Goal: Transaction & Acquisition: Download file/media

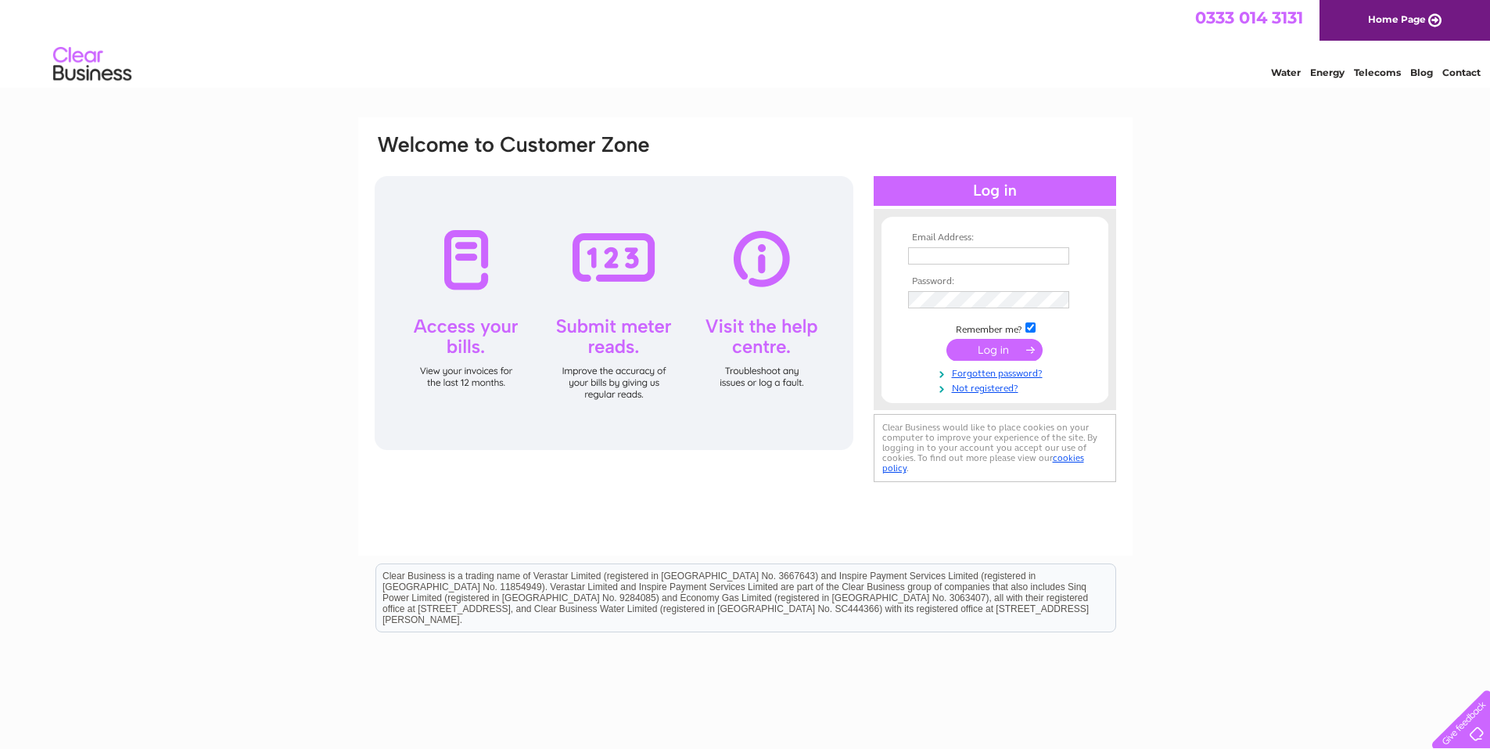
type input "[EMAIL_ADDRESS][DOMAIN_NAME]"
click at [998, 348] on input "submit" at bounding box center [995, 350] width 96 height 22
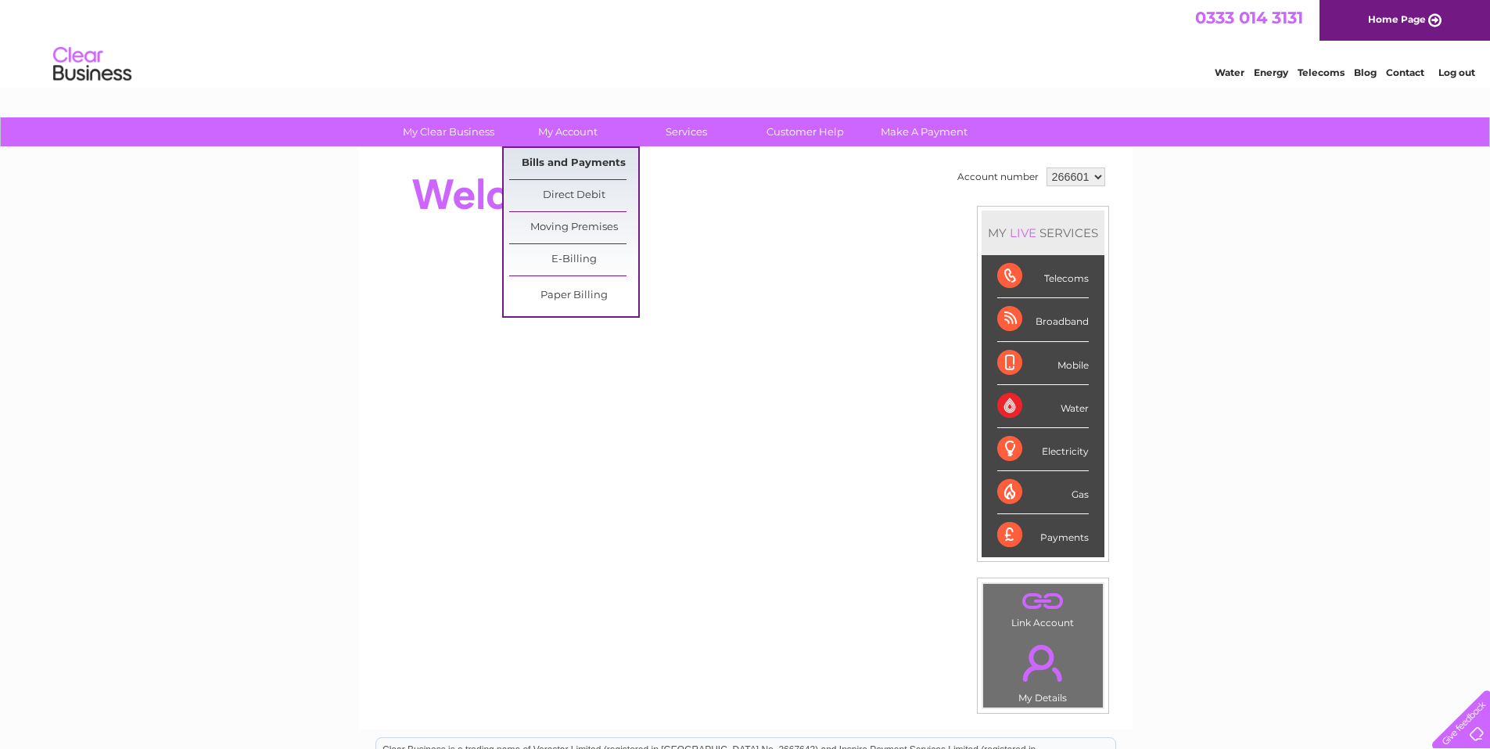
click at [565, 159] on link "Bills and Payments" at bounding box center [573, 163] width 129 height 31
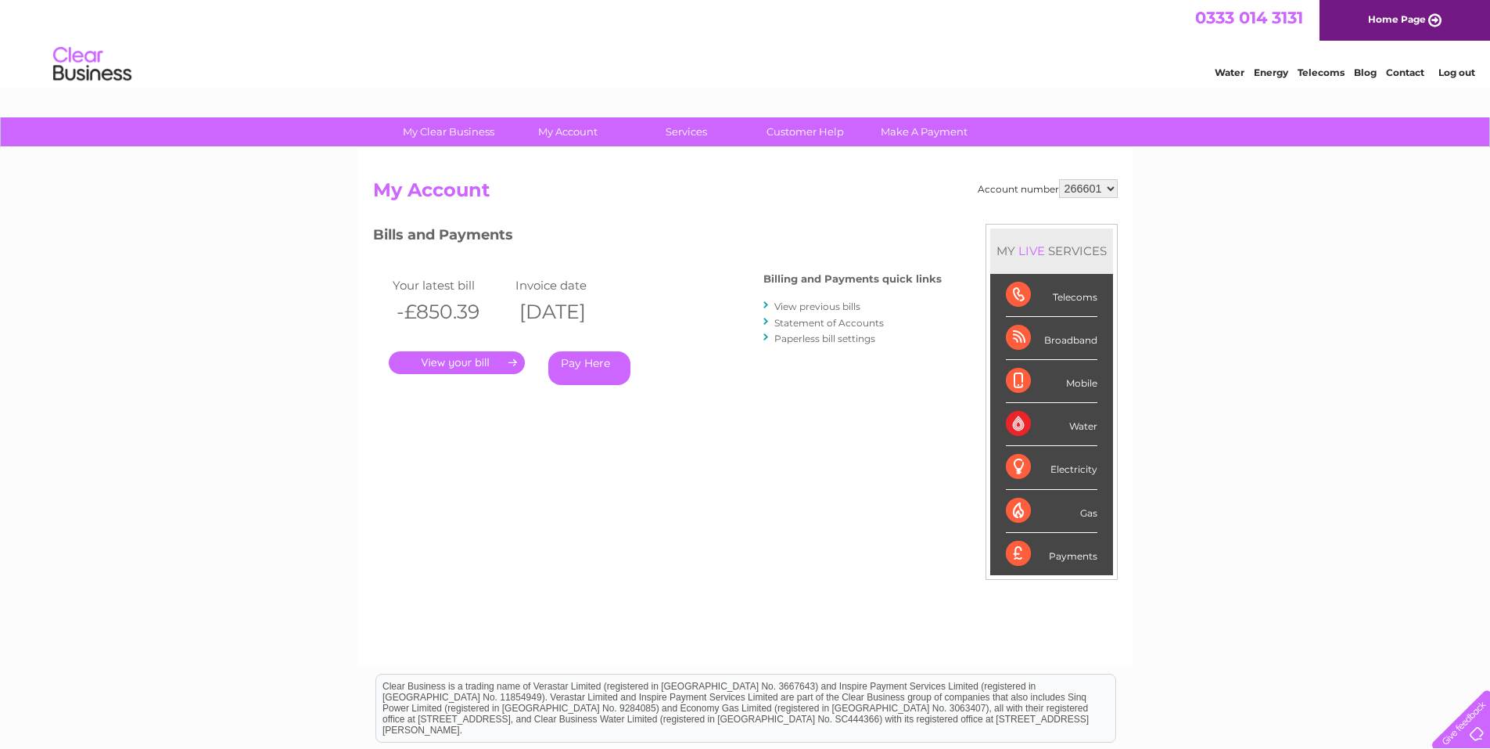
click at [432, 363] on link "." at bounding box center [457, 362] width 136 height 23
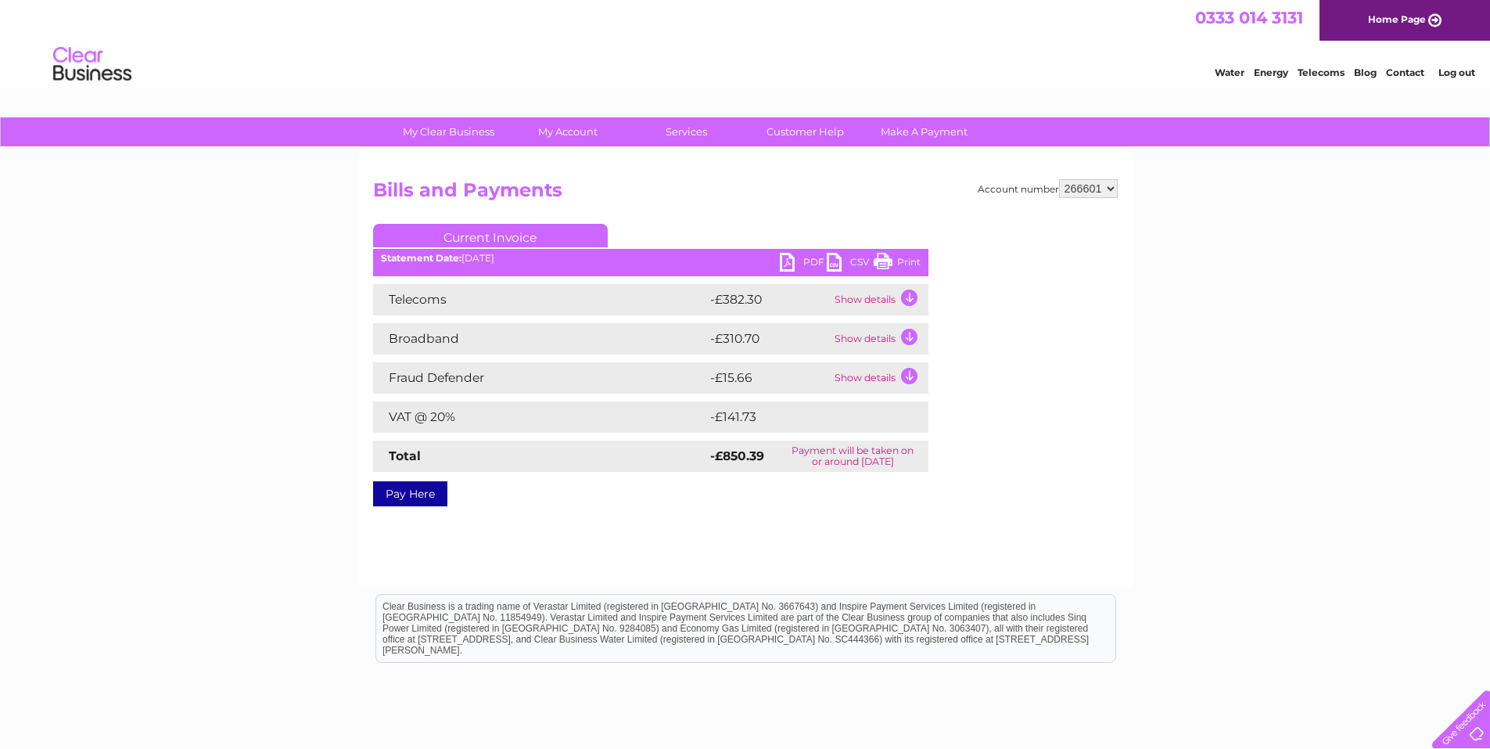
click at [800, 264] on link "PDF" at bounding box center [803, 264] width 47 height 23
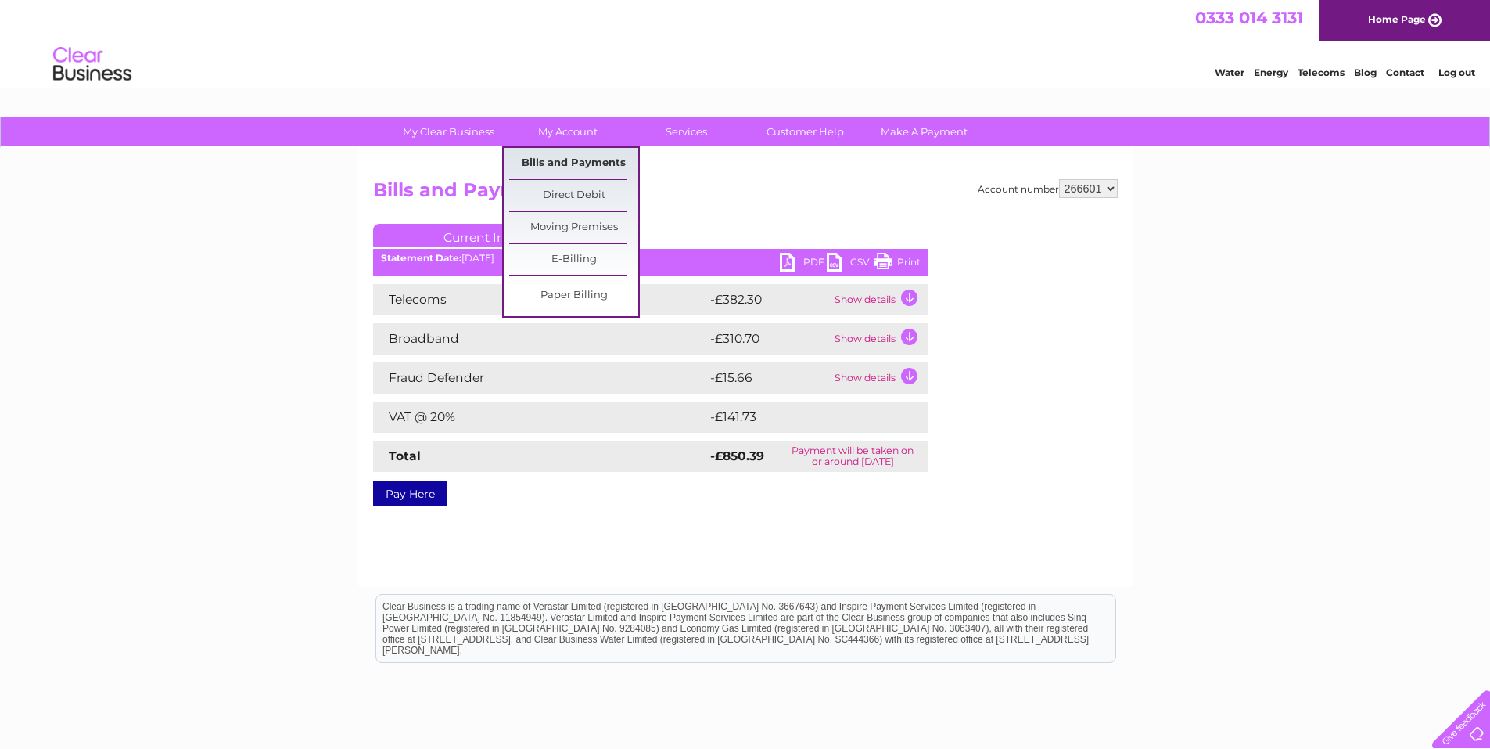
click at [563, 163] on link "Bills and Payments" at bounding box center [573, 163] width 129 height 31
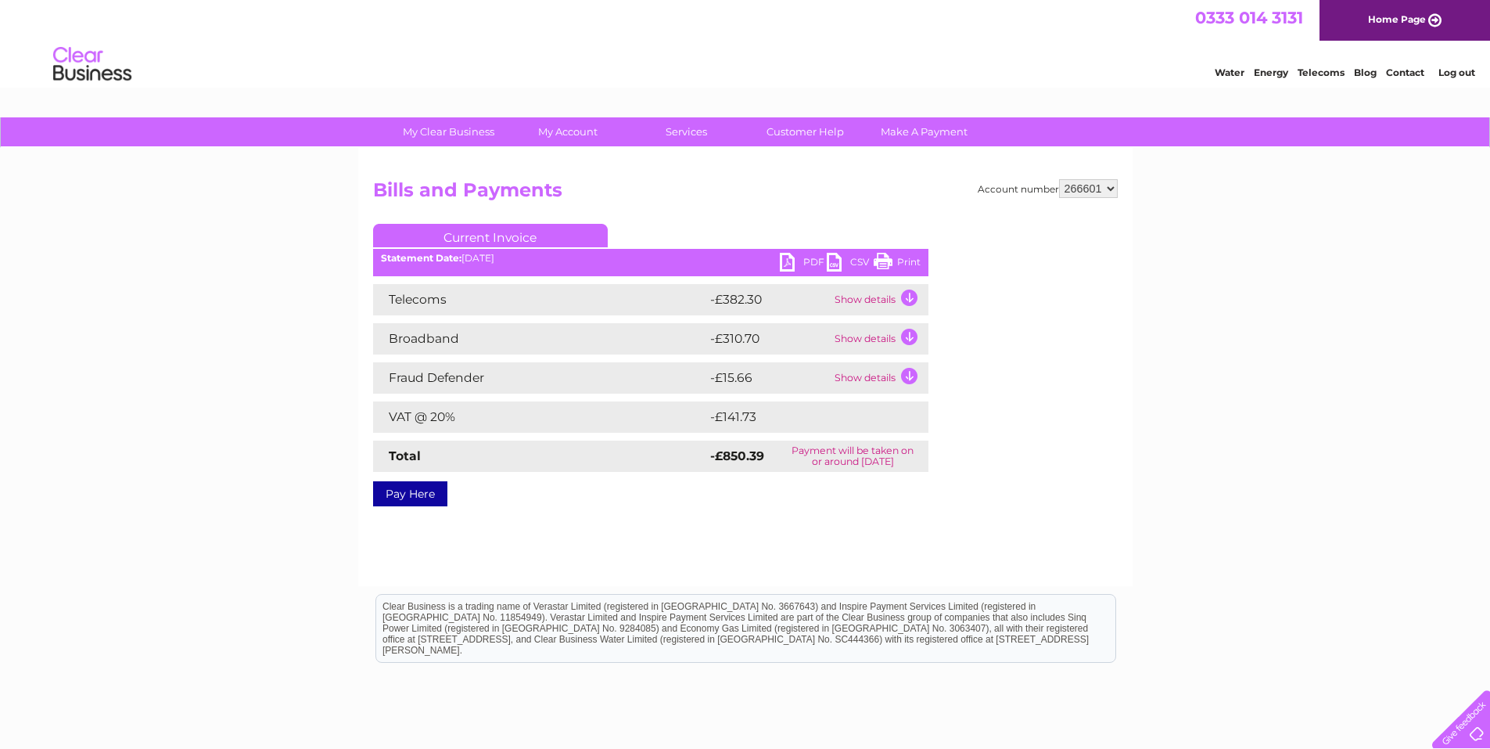
click at [1111, 190] on select "266601 989793" at bounding box center [1088, 188] width 59 height 19
select select "989793"
click at [1059, 179] on select "266601 989793" at bounding box center [1088, 188] width 59 height 19
